Goal: Find specific page/section: Find specific page/section

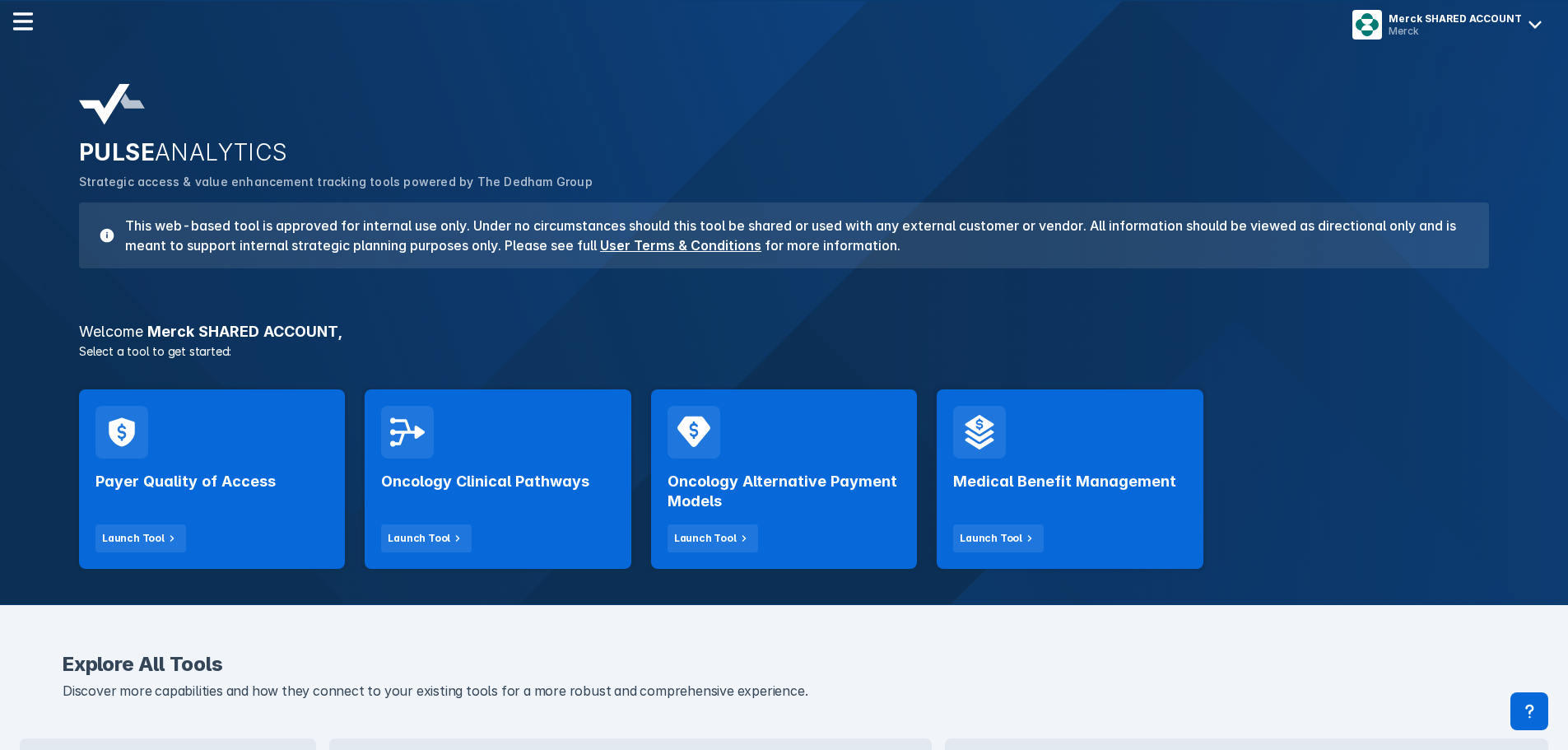
click at [521, 462] on div "Oncology Clinical Pathways Launch Tool" at bounding box center [497, 505] width 233 height 94
